Goal: Task Accomplishment & Management: Use online tool/utility

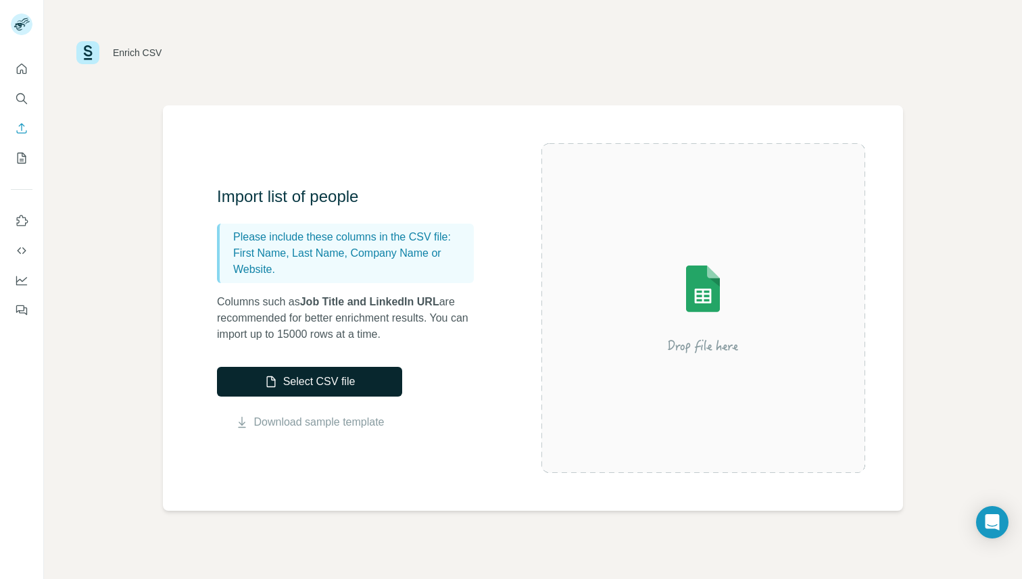
click at [358, 378] on button "Select CSV file" at bounding box center [309, 382] width 185 height 30
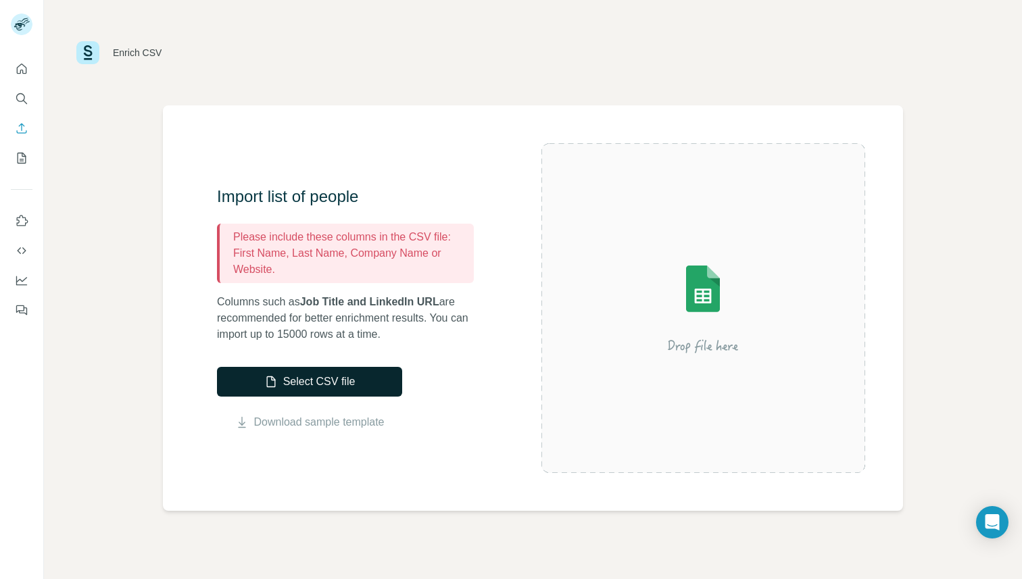
click at [345, 368] on button "Select CSV file" at bounding box center [309, 382] width 185 height 30
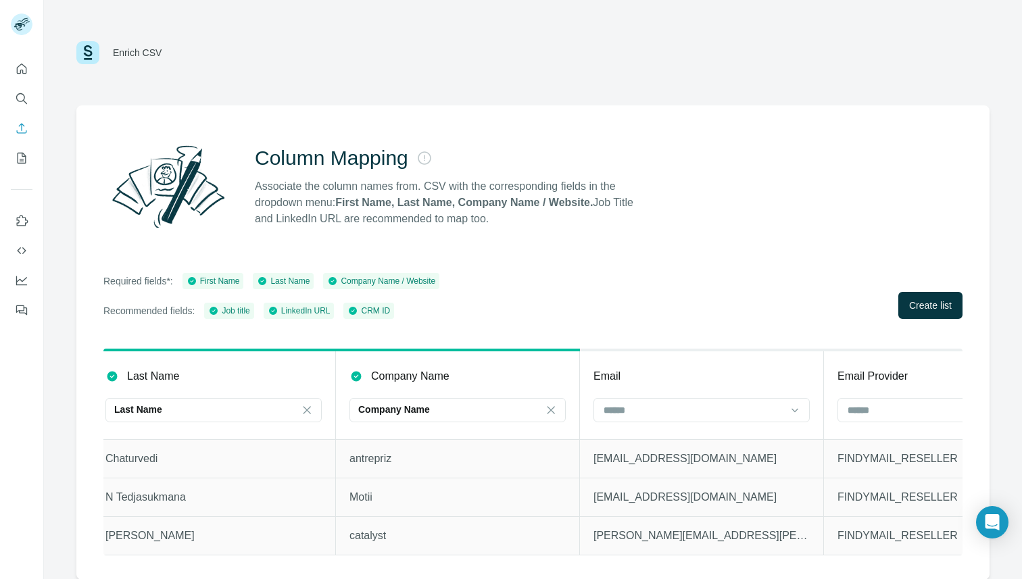
scroll to position [0, 1210]
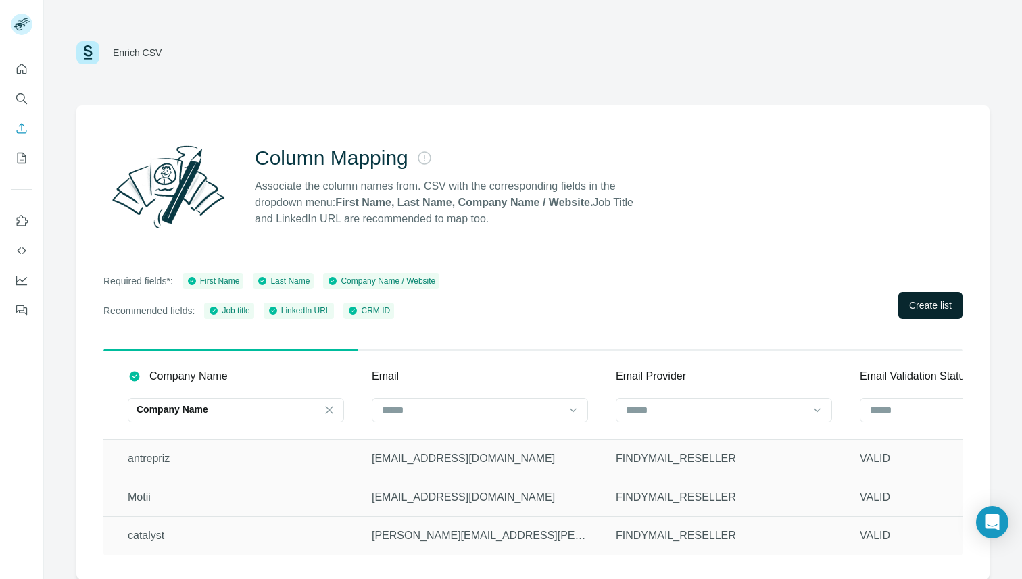
click at [938, 305] on span "Create list" at bounding box center [930, 306] width 43 height 14
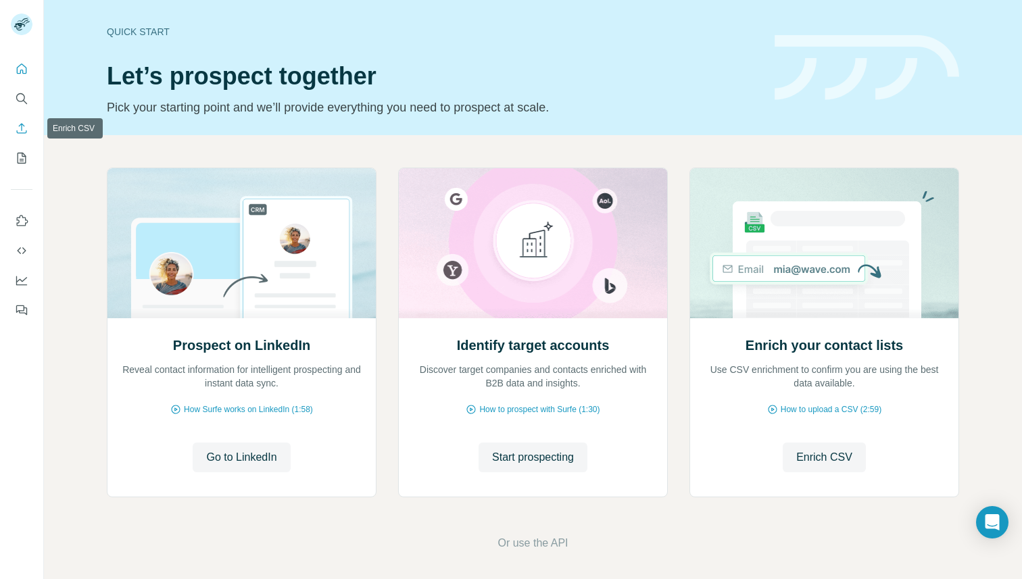
click at [28, 132] on icon "Enrich CSV" at bounding box center [22, 129] width 14 height 14
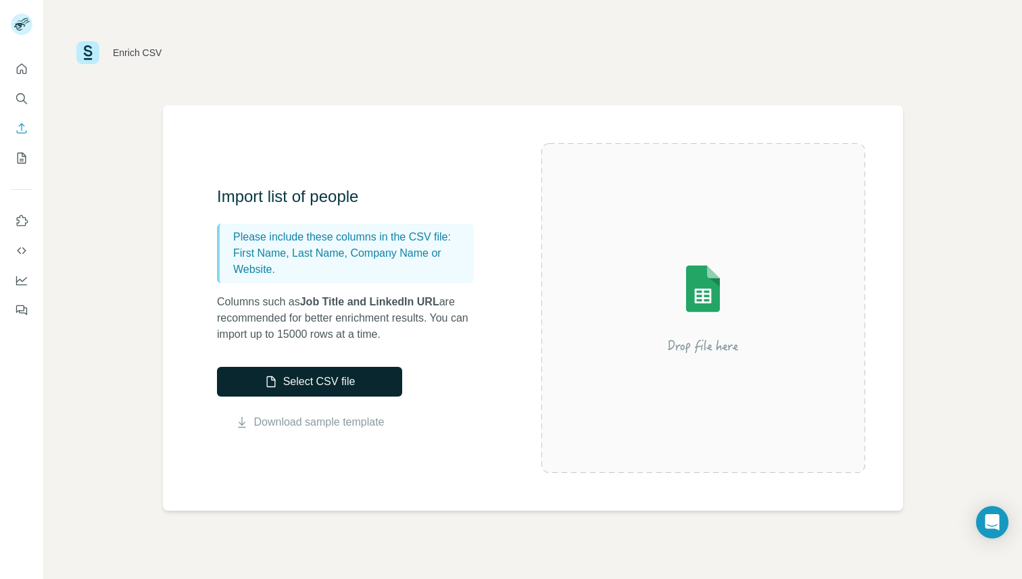
click at [329, 380] on button "Select CSV file" at bounding box center [309, 382] width 185 height 30
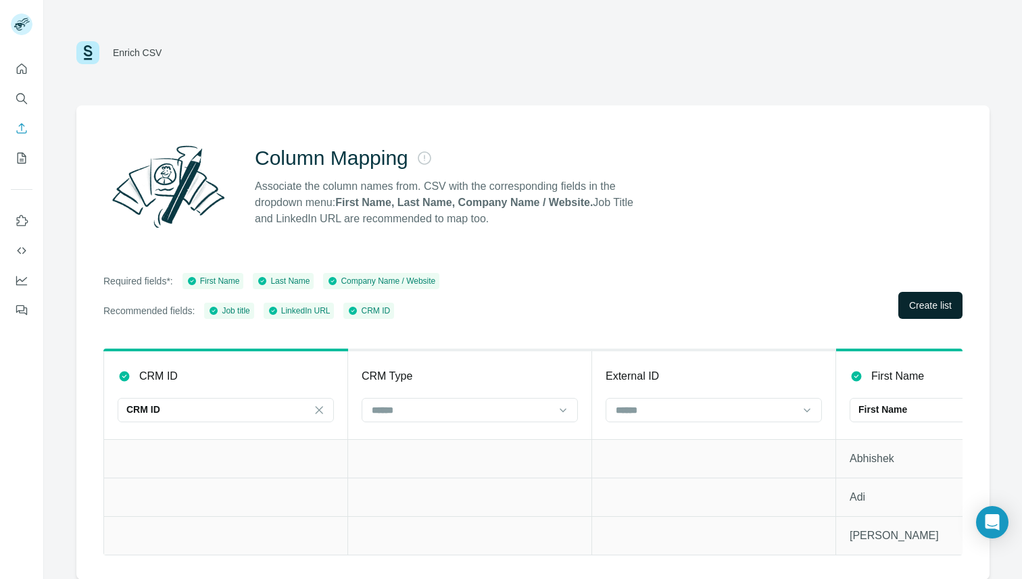
click at [910, 315] on button "Create list" at bounding box center [930, 305] width 64 height 27
